Goal: Task Accomplishment & Management: Use online tool/utility

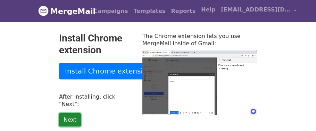
click at [64, 113] on link "Next" at bounding box center [70, 119] width 22 height 13
type input "15.44"
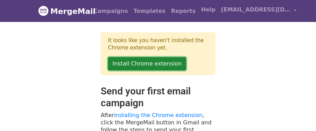
click at [136, 62] on link "Install Chrome extension" at bounding box center [147, 63] width 78 height 13
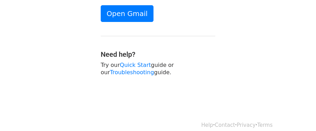
scroll to position [142, 0]
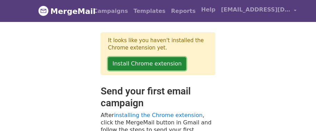
click at [153, 63] on link "Install Chrome extension" at bounding box center [147, 63] width 78 height 13
